Goal: Task Accomplishment & Management: Use online tool/utility

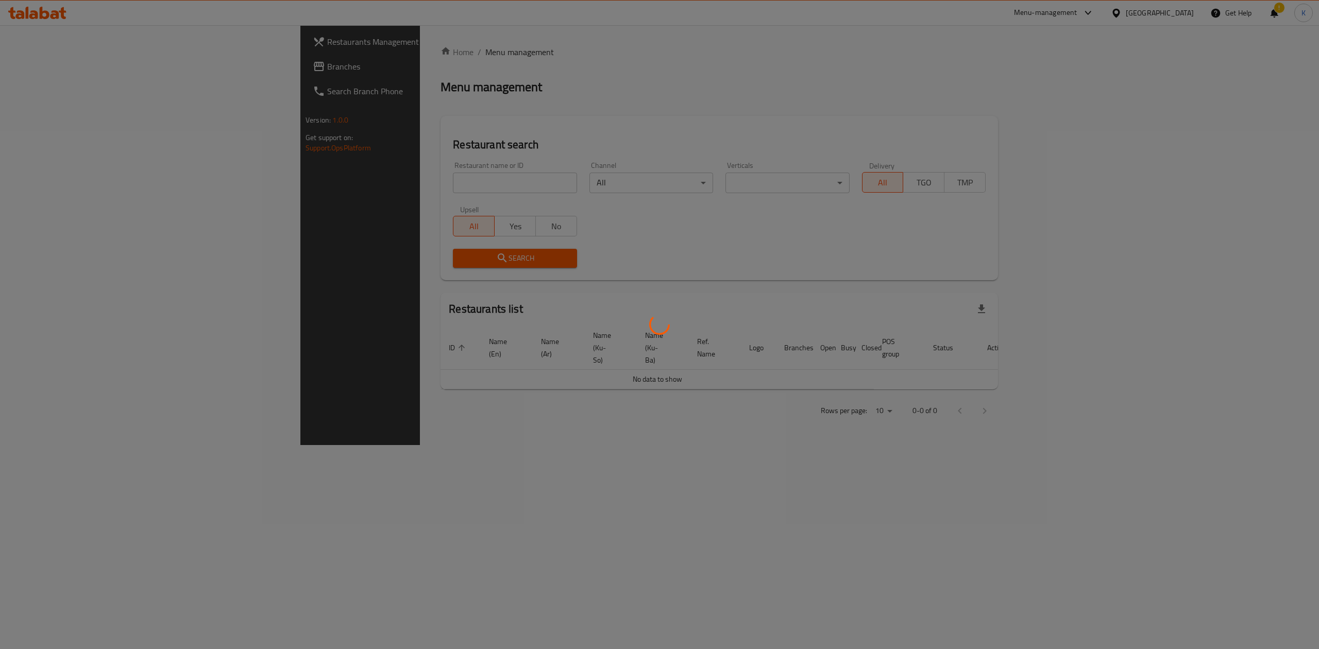
click at [353, 190] on div at bounding box center [659, 324] width 1319 height 649
click at [370, 184] on div at bounding box center [659, 324] width 1319 height 649
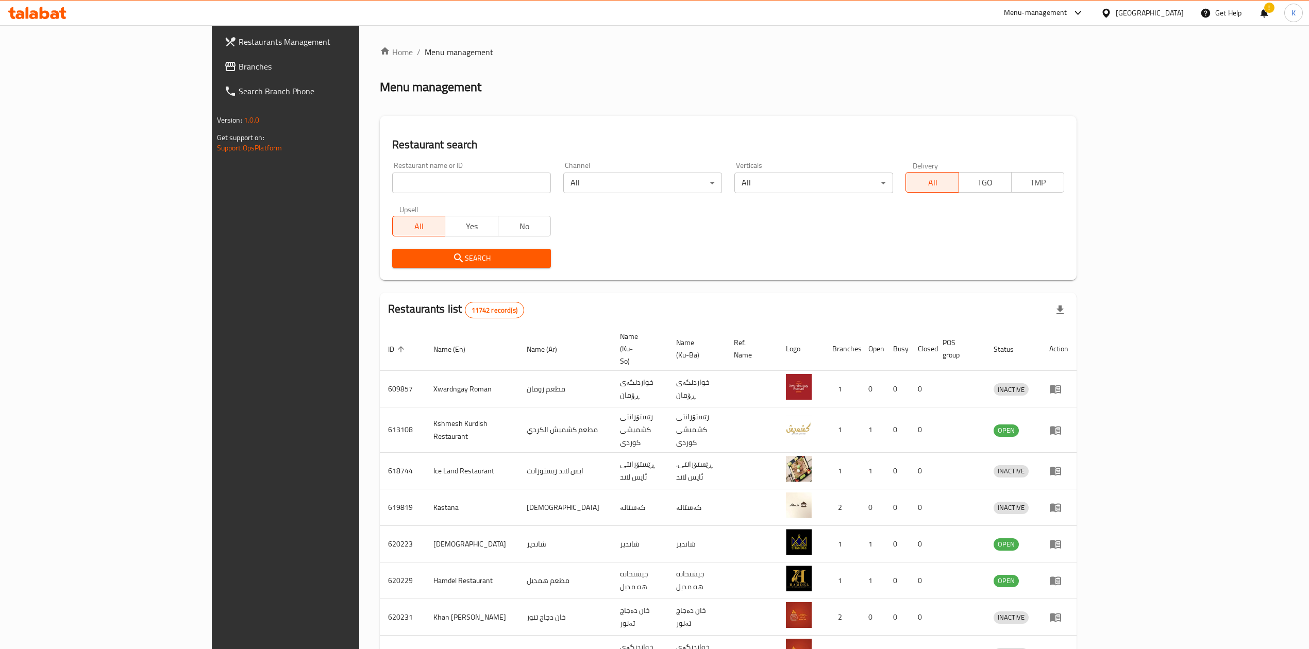
click at [392, 188] on input "search" at bounding box center [471, 183] width 159 height 21
type input "b"
type input "bake house"
click button "Search" at bounding box center [471, 258] width 159 height 19
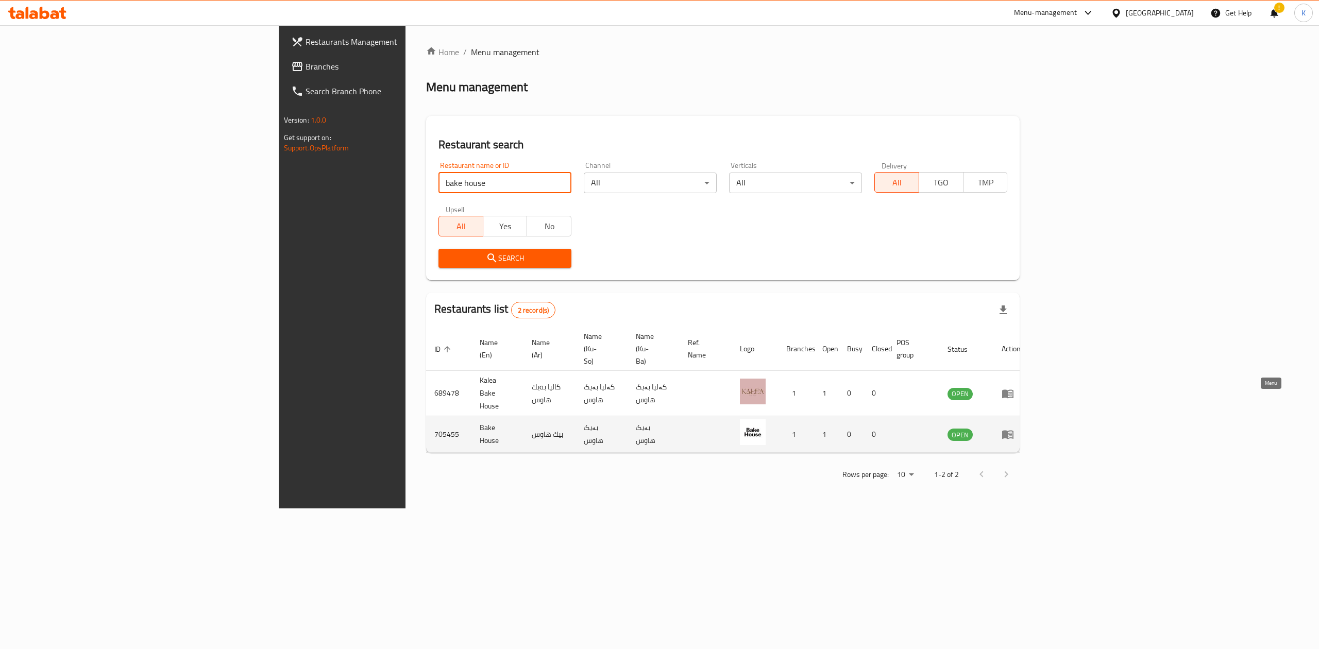
click at [1014, 431] on icon "enhanced table" at bounding box center [1007, 435] width 11 height 9
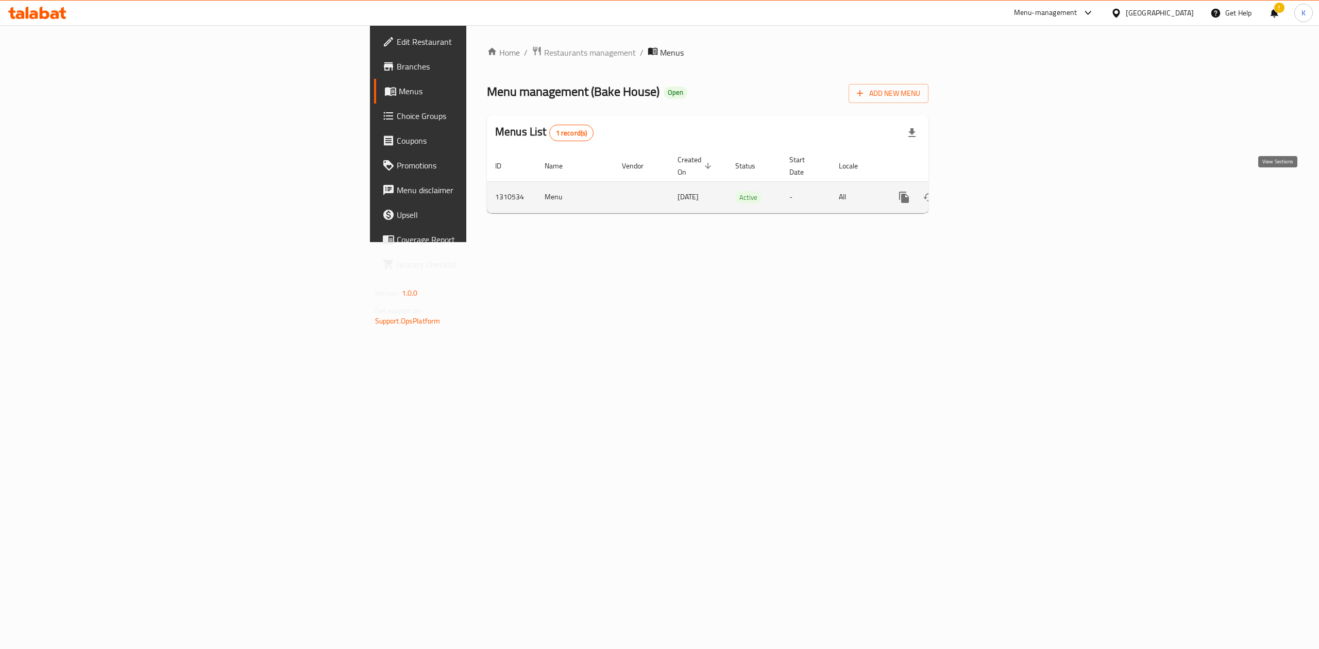
click at [985, 191] on icon "enhanced table" at bounding box center [978, 197] width 12 height 12
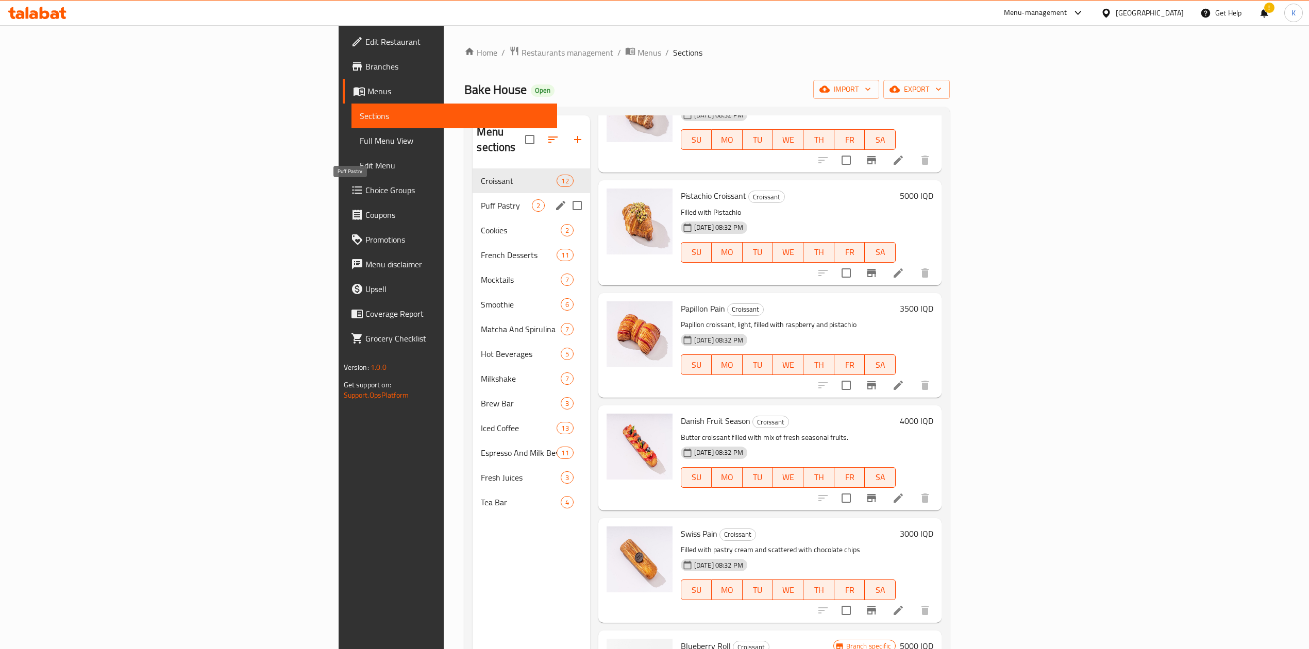
click at [481, 199] on span "Puff Pastry" at bounding box center [506, 205] width 51 height 12
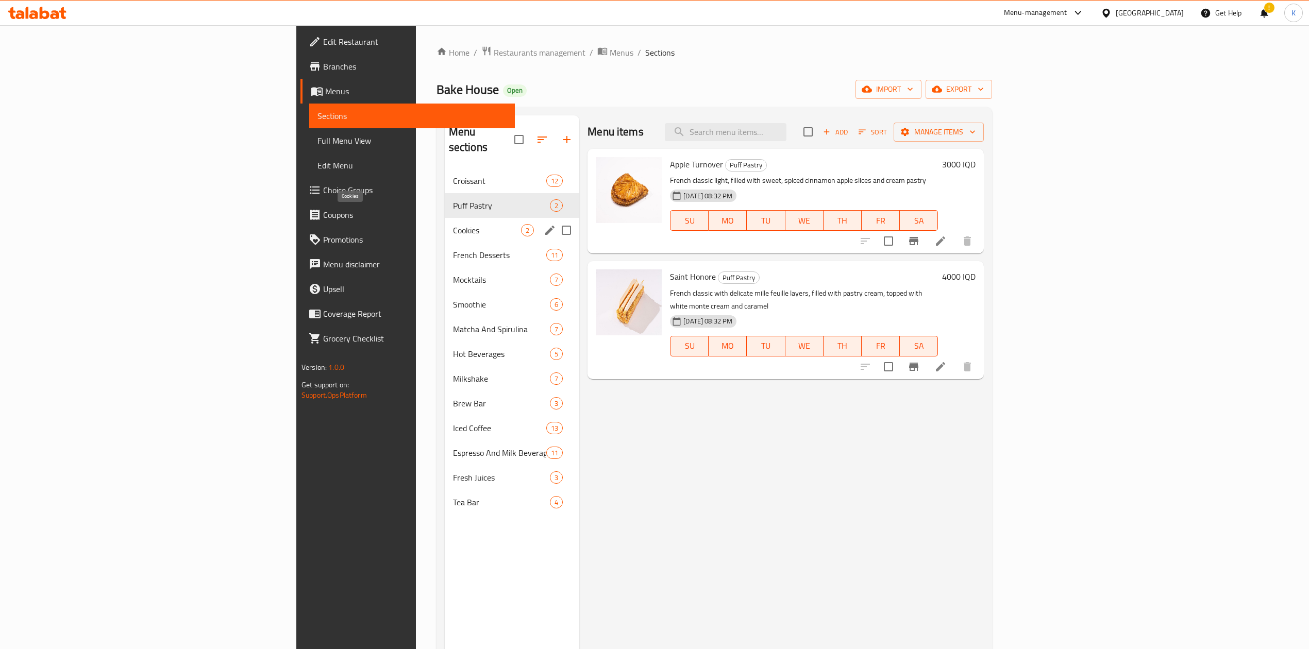
click at [453, 224] on span "Cookies" at bounding box center [487, 230] width 68 height 12
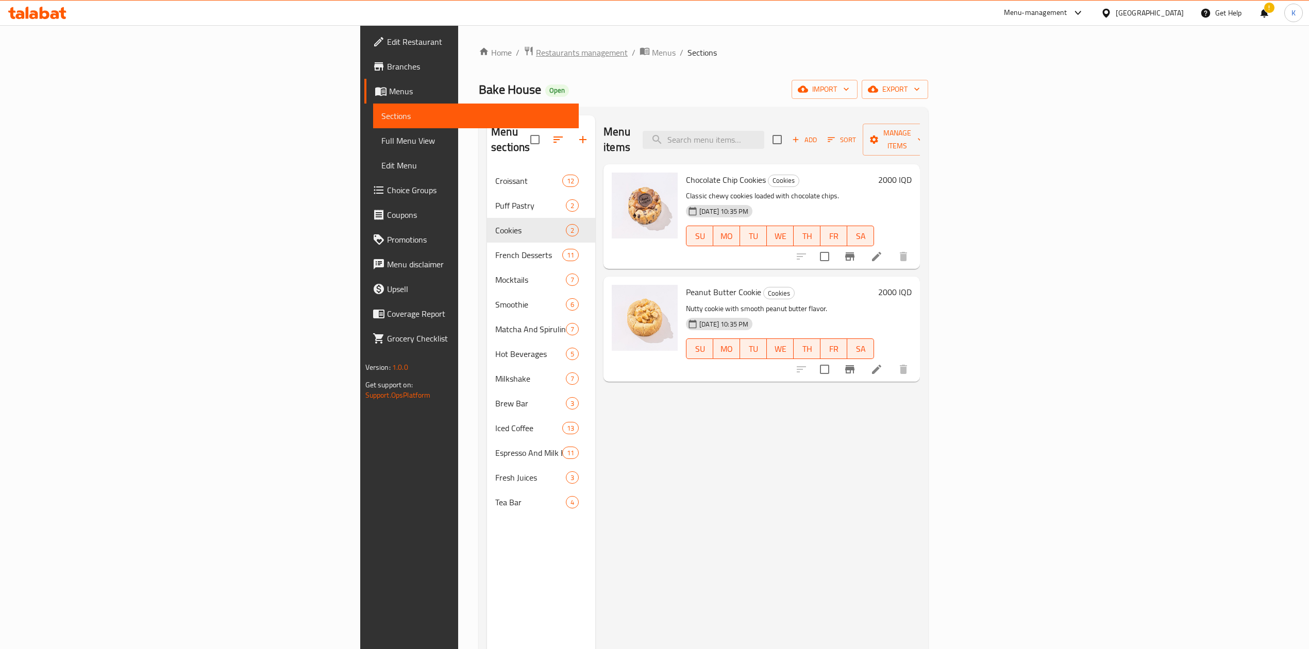
click at [536, 56] on span "Restaurants management" at bounding box center [582, 52] width 92 height 12
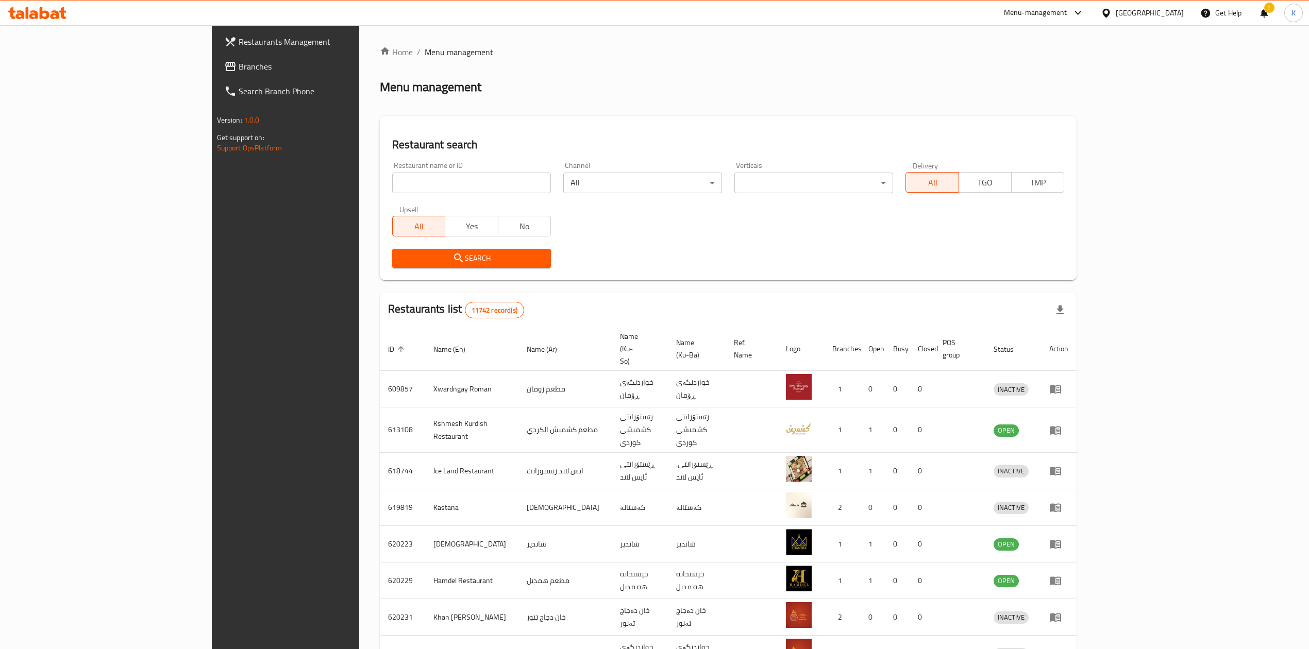
click at [392, 192] on input "search" at bounding box center [471, 183] width 159 height 21
click button "Search" at bounding box center [471, 258] width 159 height 19
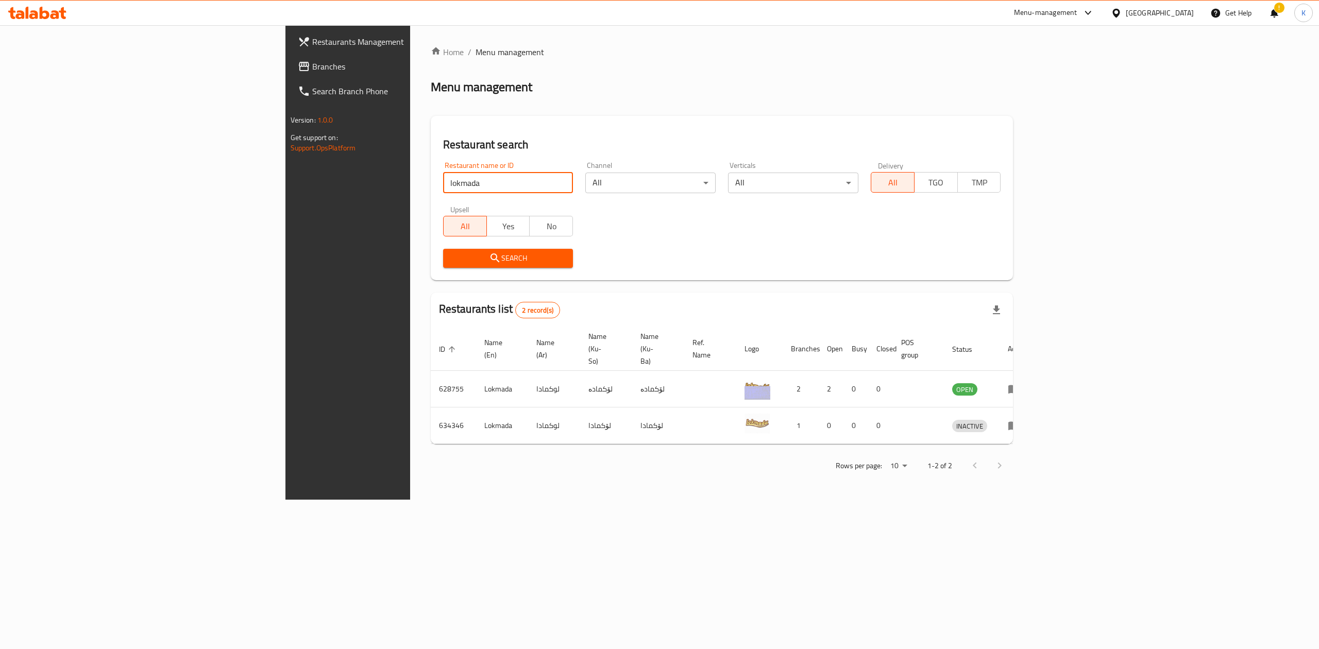
click at [443, 191] on input "lokmada" at bounding box center [508, 183] width 130 height 21
type input "bake hou"
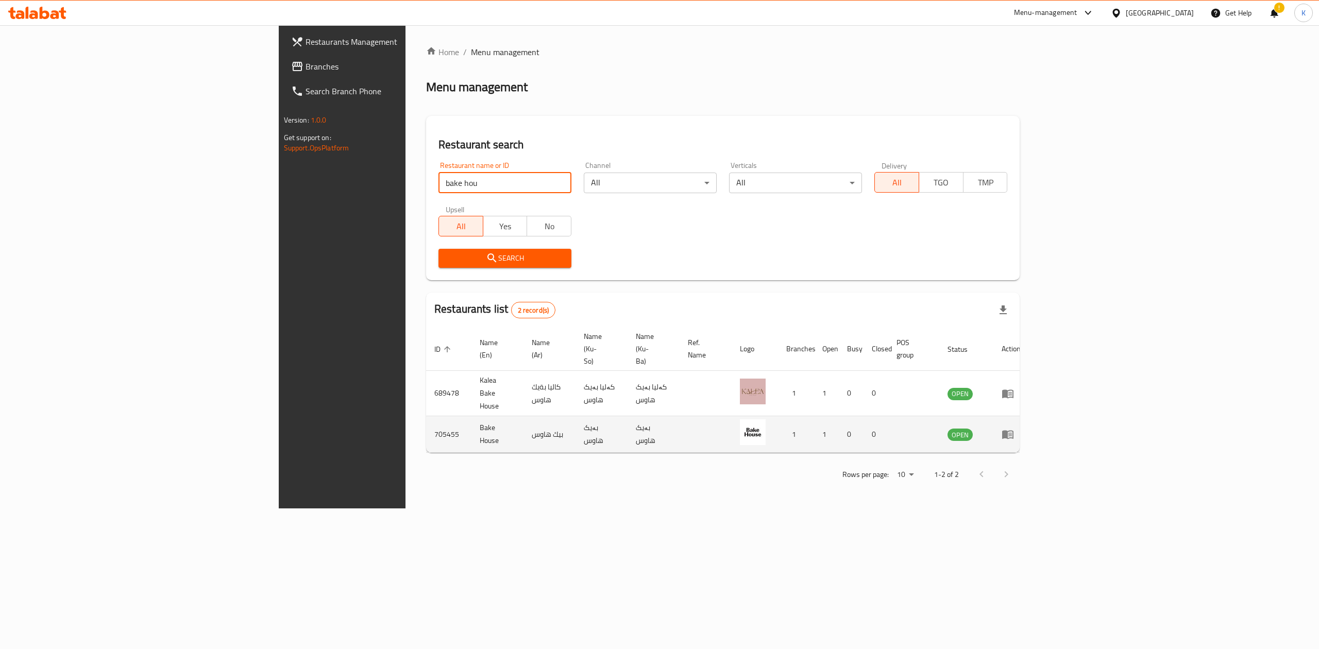
click at [1029, 416] on td "enhanced table" at bounding box center [1012, 434] width 36 height 37
click at [1014, 428] on icon "enhanced table" at bounding box center [1008, 434] width 12 height 12
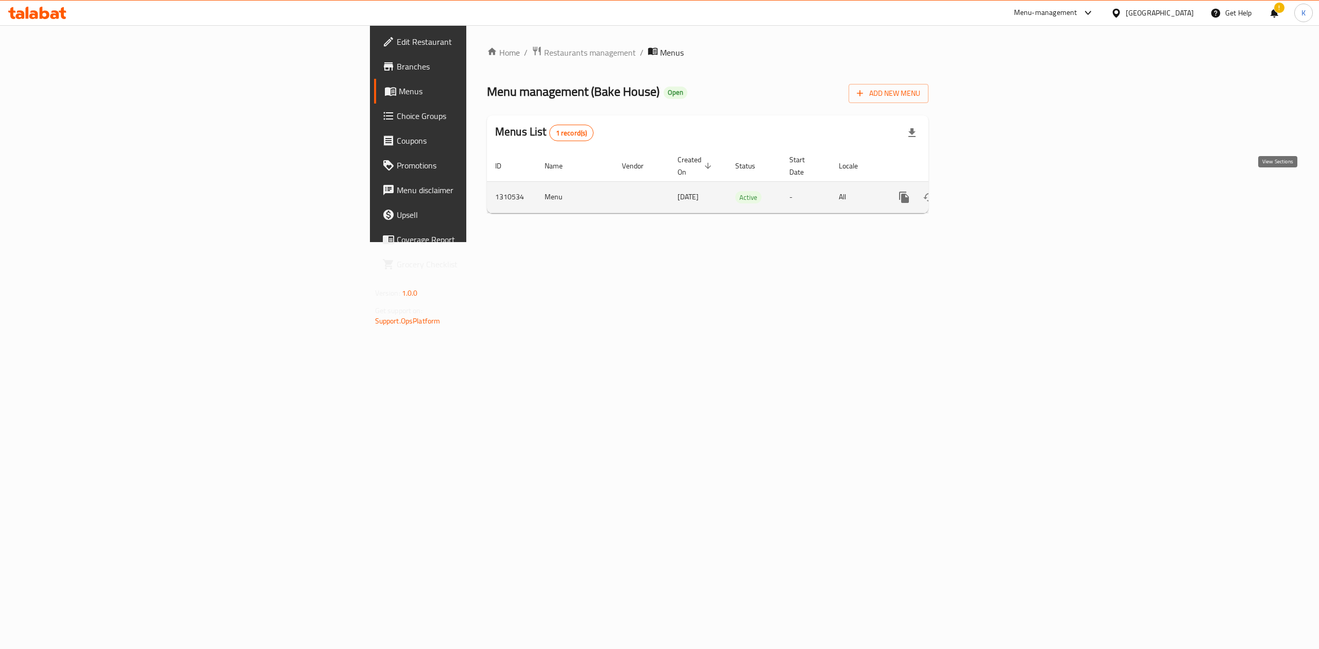
click at [983, 193] on icon "enhanced table" at bounding box center [978, 197] width 9 height 9
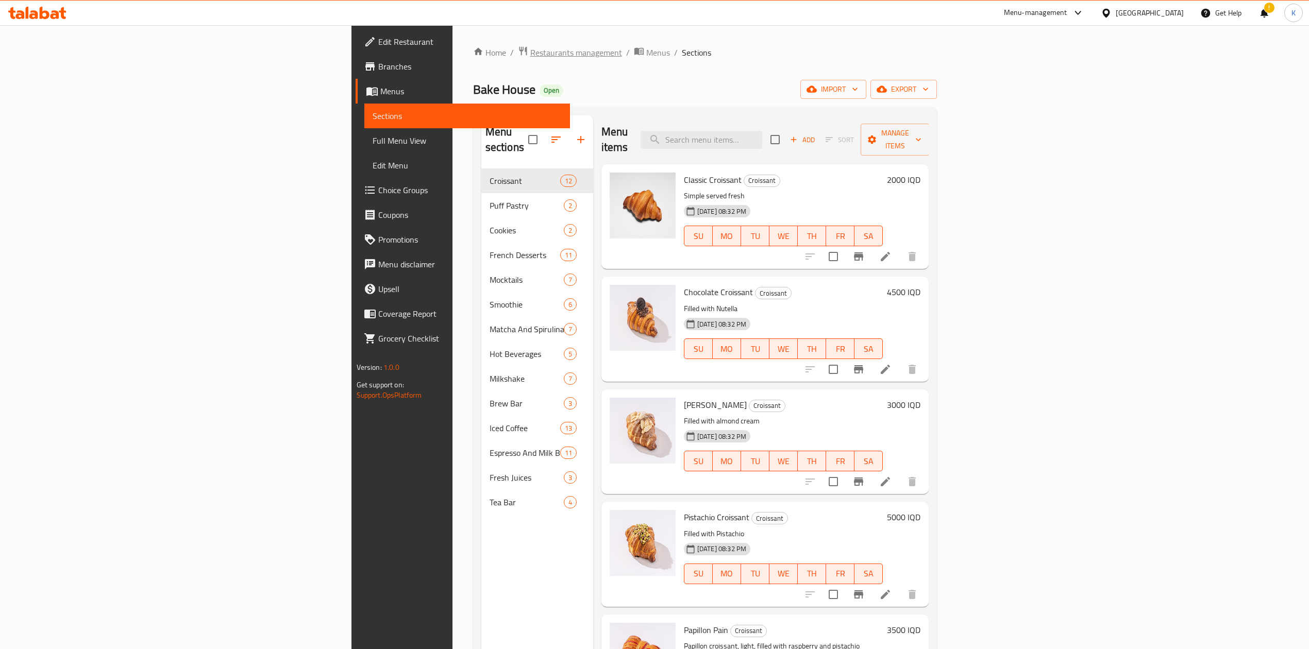
click at [530, 51] on span "Restaurants management" at bounding box center [576, 52] width 92 height 12
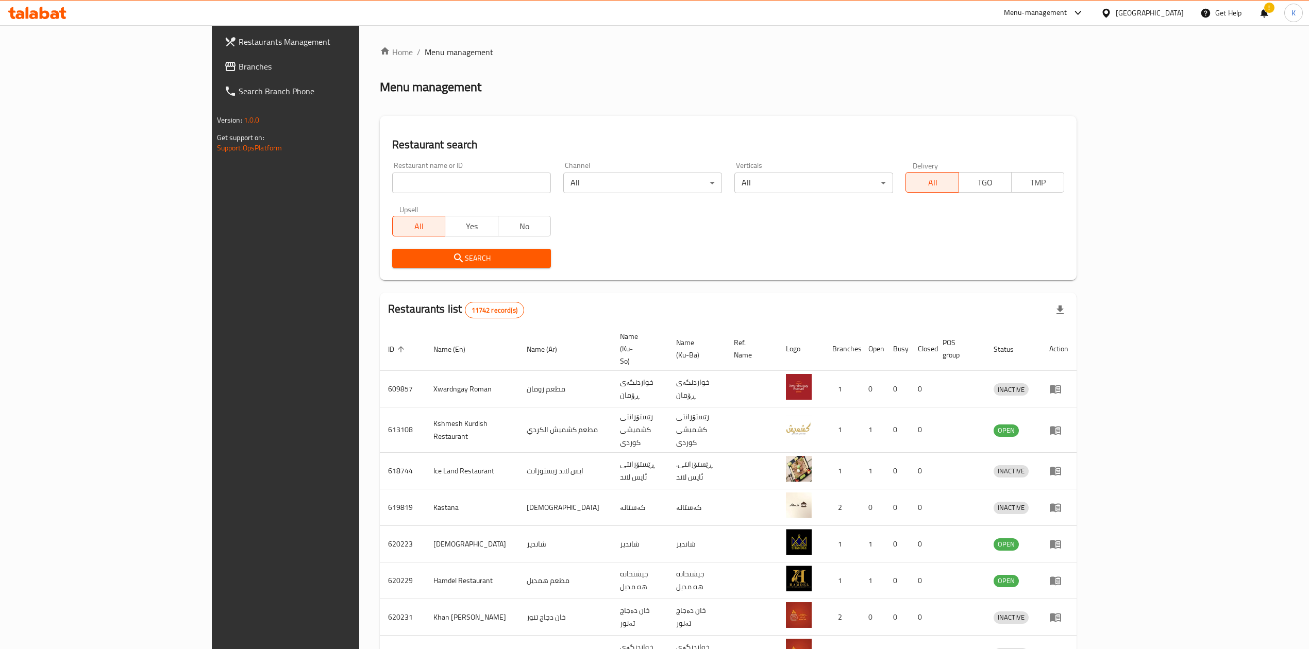
click at [392, 182] on input "search" at bounding box center [471, 183] width 159 height 21
type input "bake hou"
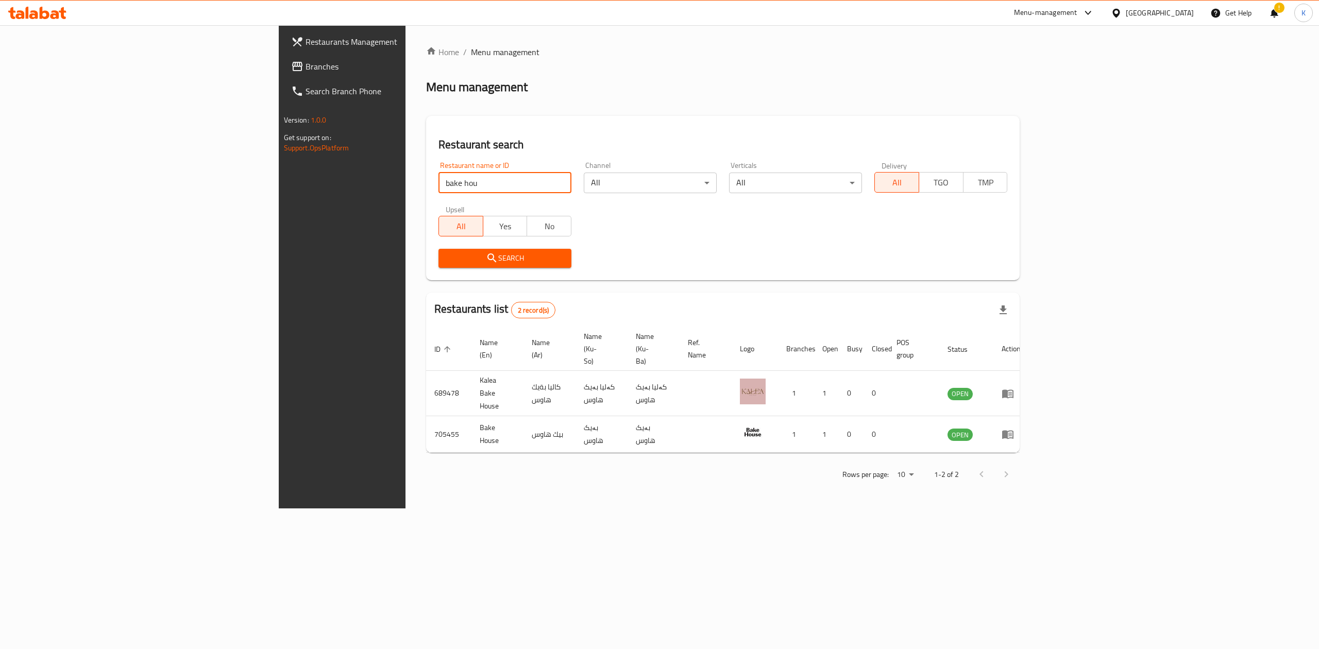
click at [1078, 15] on div "Menu-management" at bounding box center [1045, 13] width 63 height 12
click at [1039, 110] on div "Restaurant-Management" at bounding box center [1045, 113] width 81 height 11
